Goal: Transaction & Acquisition: Download file/media

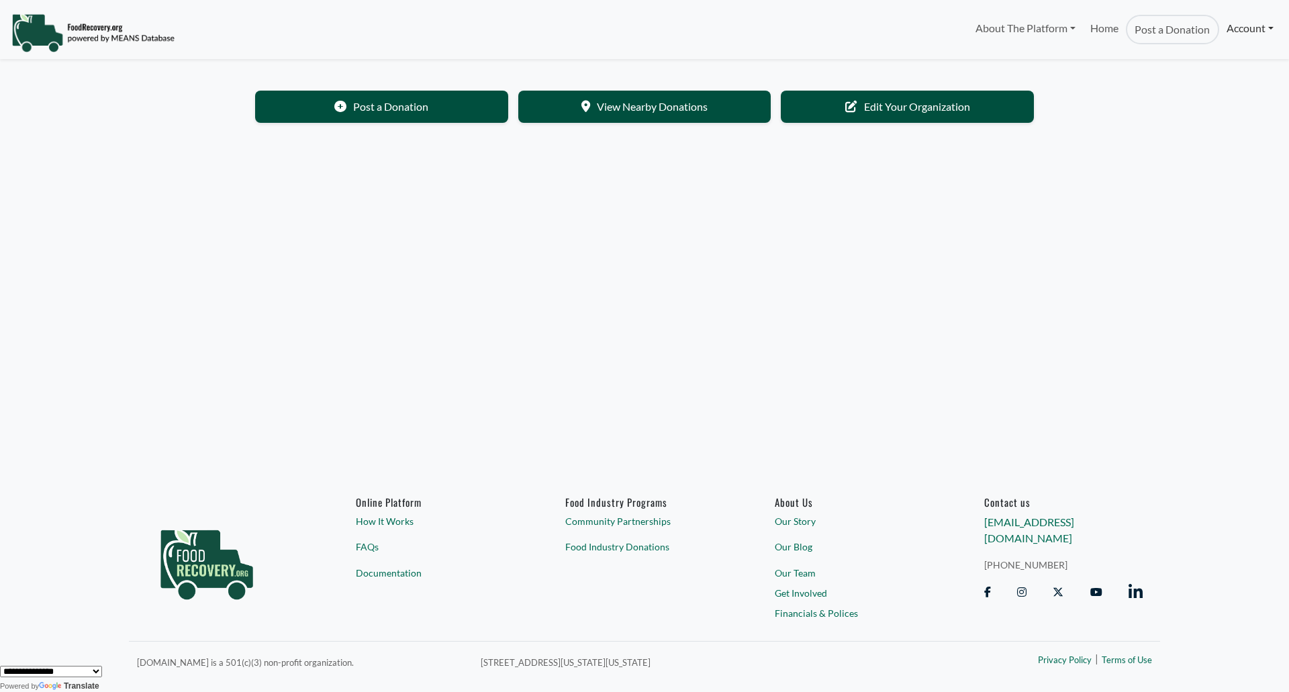
click at [1234, 36] on link "Account" at bounding box center [1250, 28] width 62 height 27
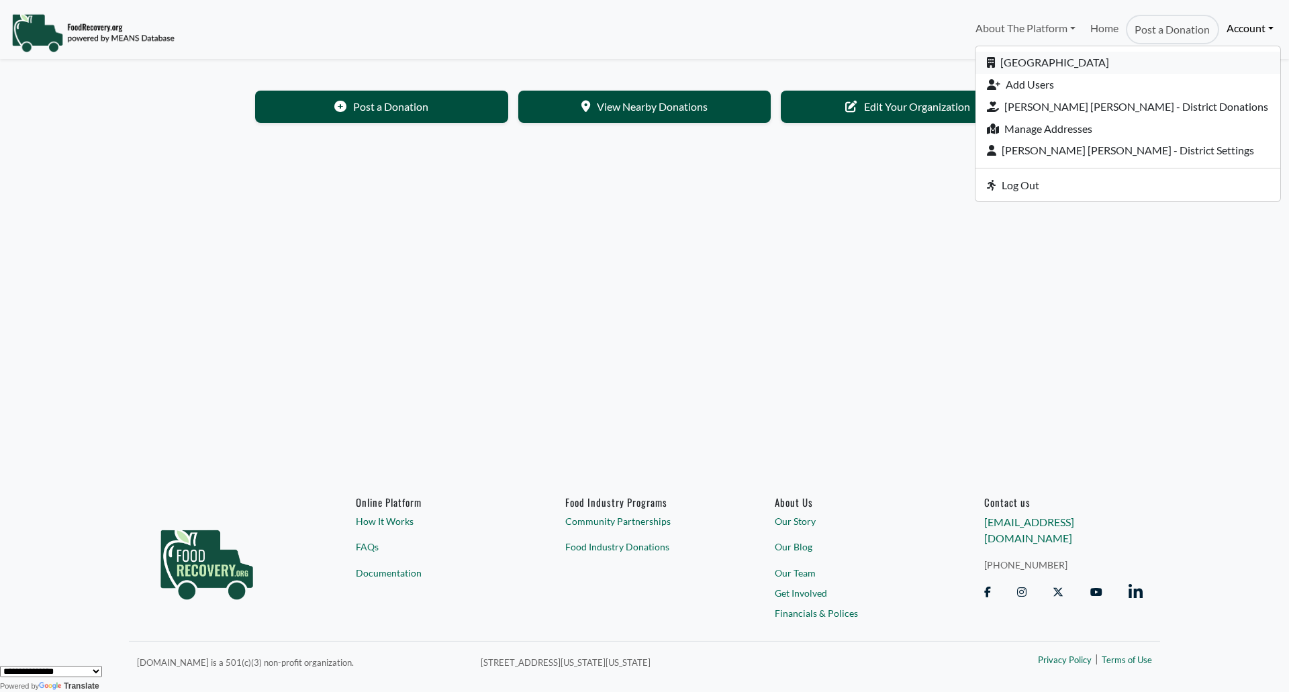
click at [1082, 62] on link "[GEOGRAPHIC_DATA]" at bounding box center [1127, 63] width 305 height 22
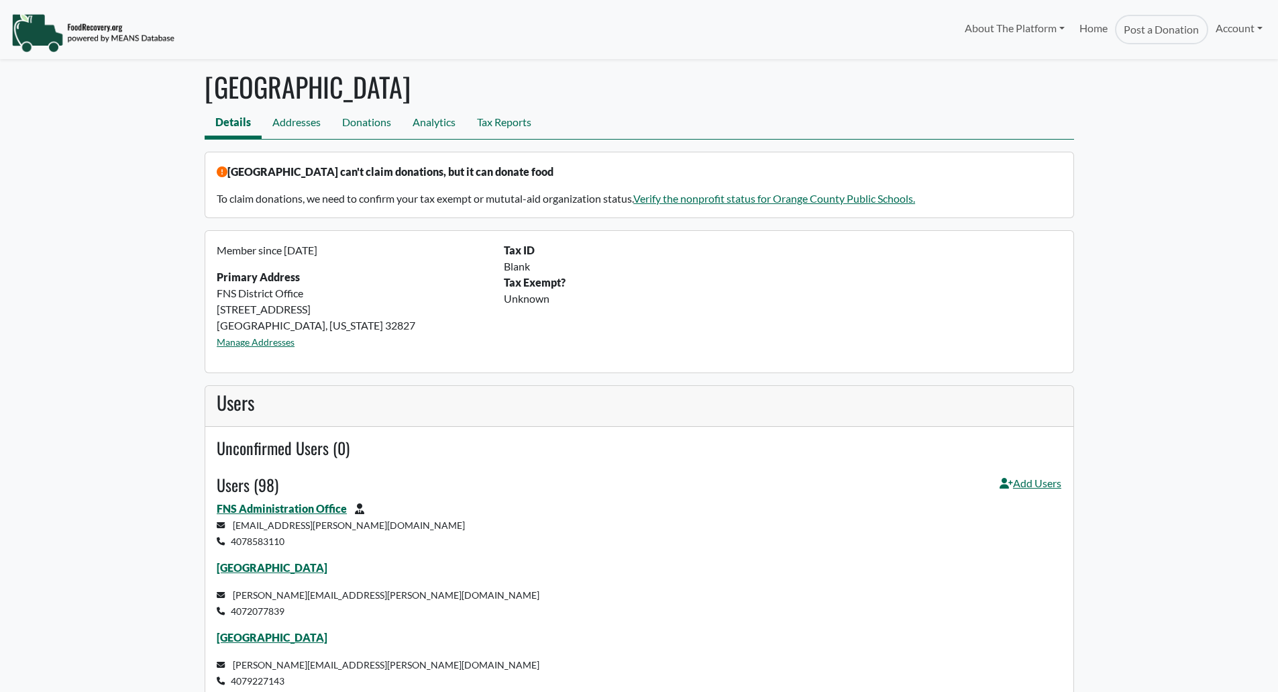
select select "Language Translate Widget"
click at [505, 124] on link "Tax Reports" at bounding box center [504, 124] width 76 height 30
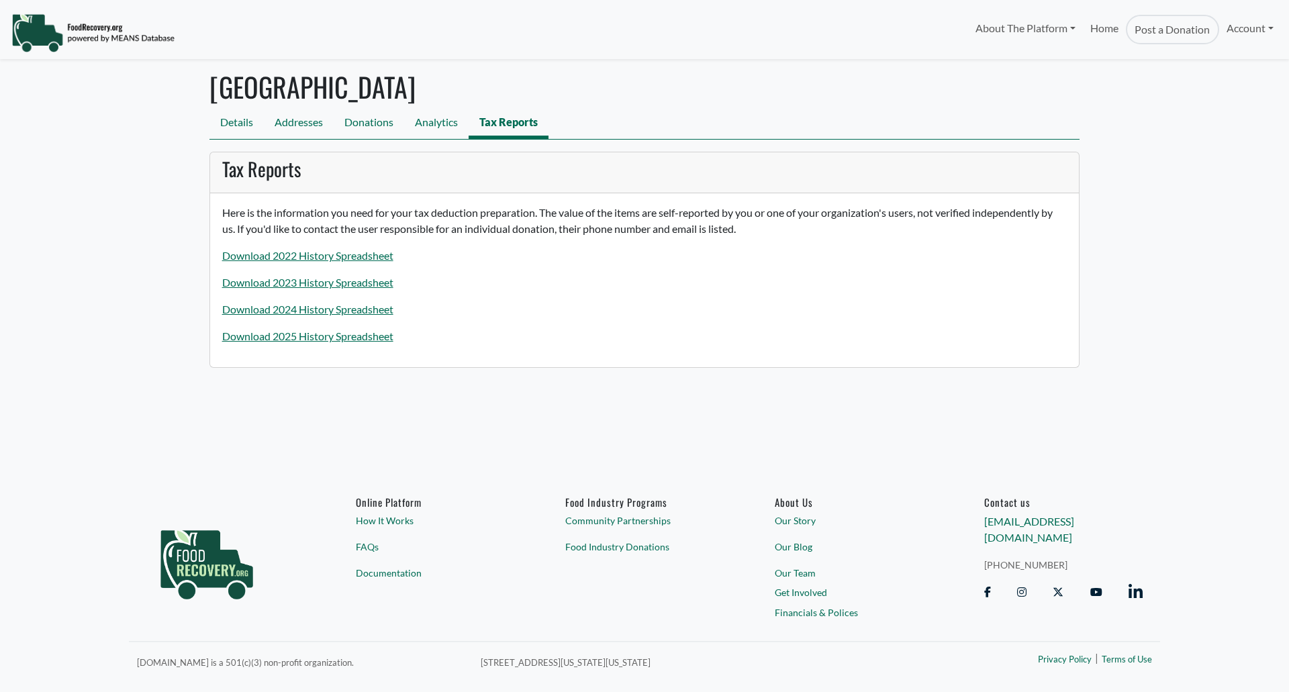
select select "Language Translate Widget"
click at [315, 342] on link "Download 2025 History Spreadsheet" at bounding box center [307, 336] width 171 height 13
click at [364, 340] on link "Download 2025 History Spreadsheet" at bounding box center [307, 336] width 171 height 13
click at [296, 342] on link "Download 2025 History Spreadsheet" at bounding box center [307, 336] width 171 height 13
click at [338, 354] on div "Here is the information you need for your tax deduction preparation. The value …" at bounding box center [644, 280] width 868 height 174
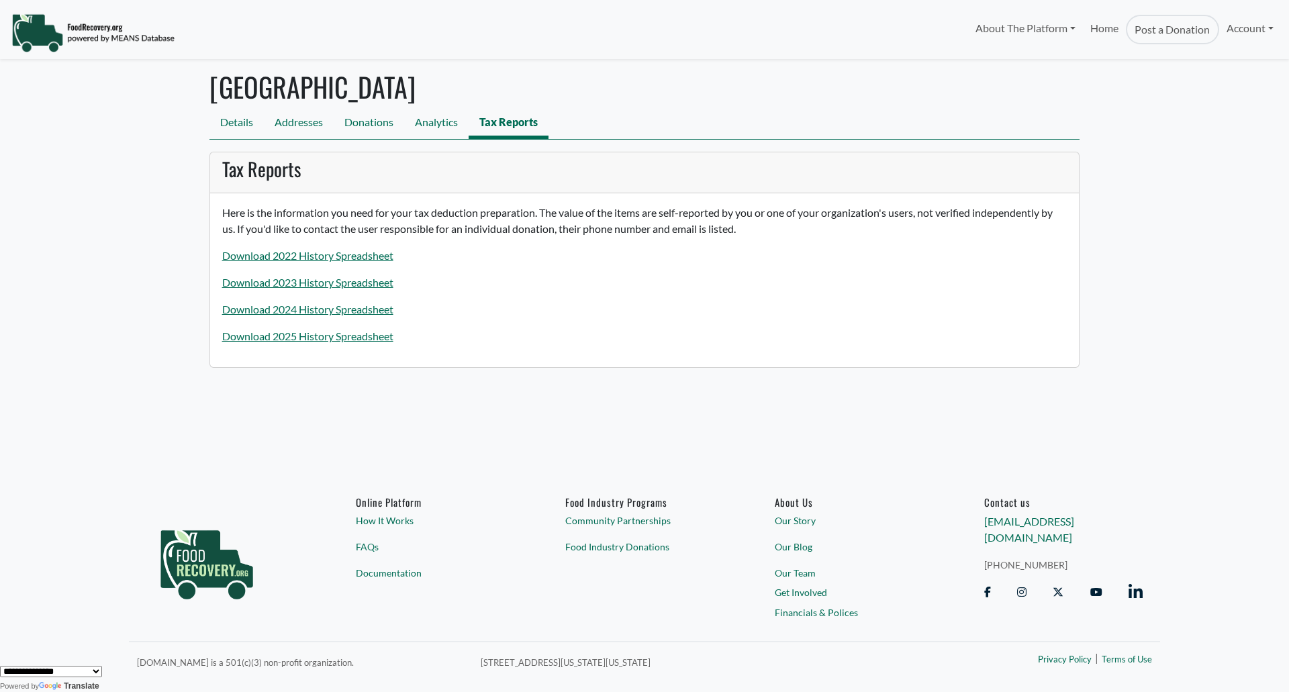
click at [338, 345] on div "Here is the information you need for your tax deduction preparation. The value …" at bounding box center [644, 280] width 868 height 174
click at [338, 340] on link "Download 2025 History Spreadsheet" at bounding box center [307, 336] width 171 height 13
